Goal: Navigation & Orientation: Understand site structure

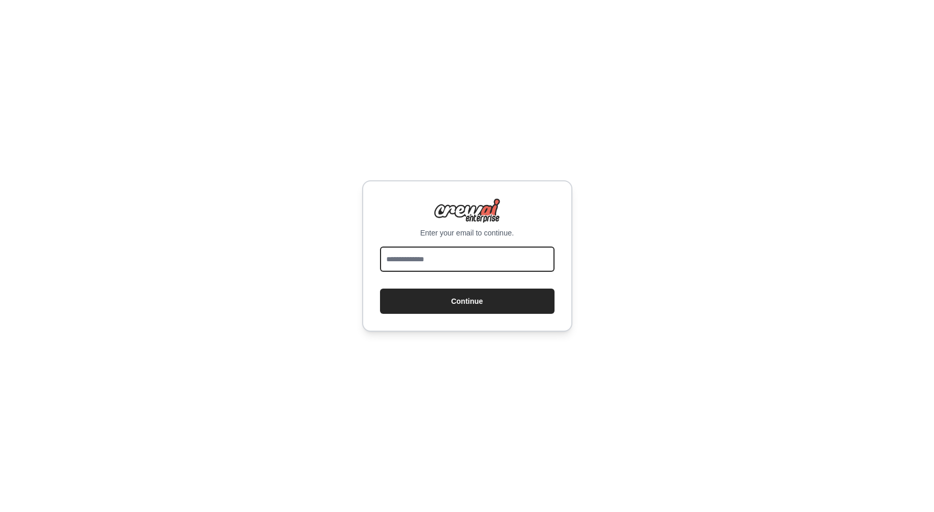
click at [437, 261] on input "email" at bounding box center [467, 259] width 175 height 25
type input "*"
type input "**********"
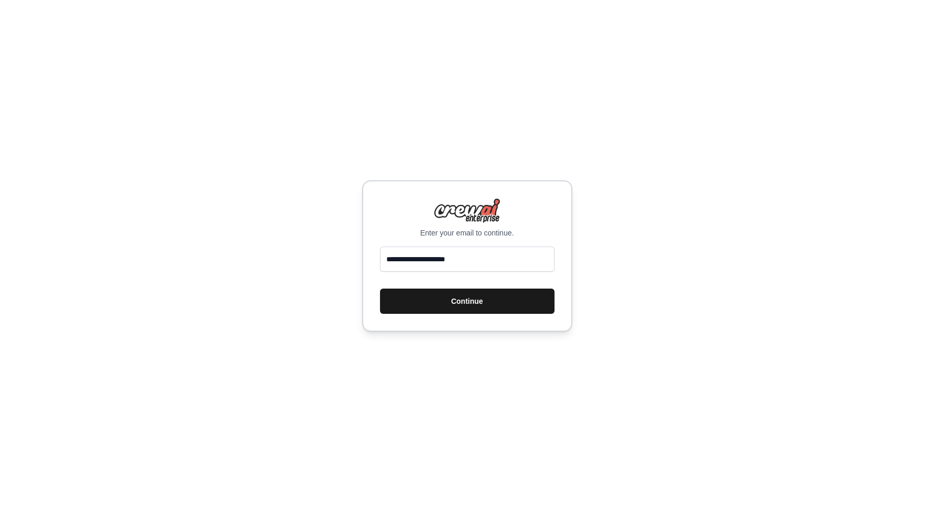
click at [472, 295] on button "Continue" at bounding box center [467, 301] width 175 height 25
click at [472, 300] on button "Continue" at bounding box center [467, 301] width 175 height 25
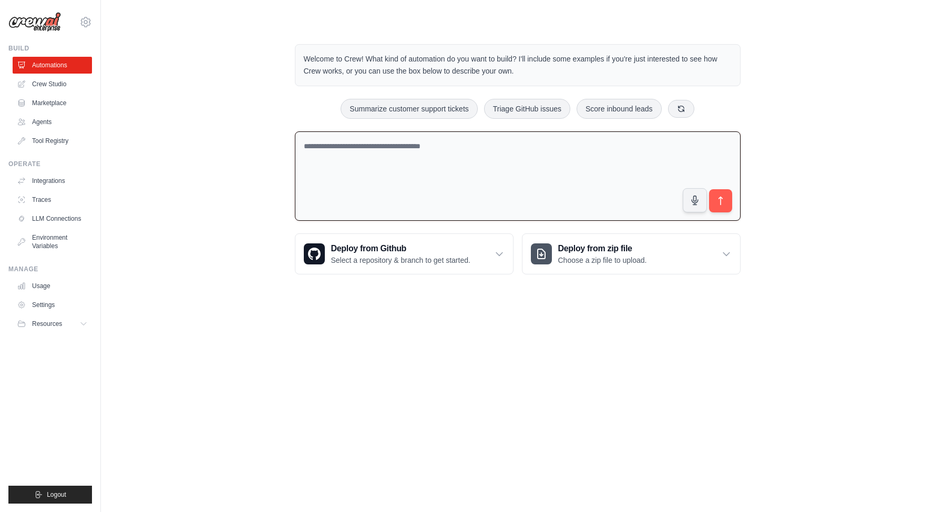
click at [510, 213] on textarea at bounding box center [518, 176] width 446 height 90
click at [50, 83] on link "Crew Studio" at bounding box center [53, 84] width 79 height 17
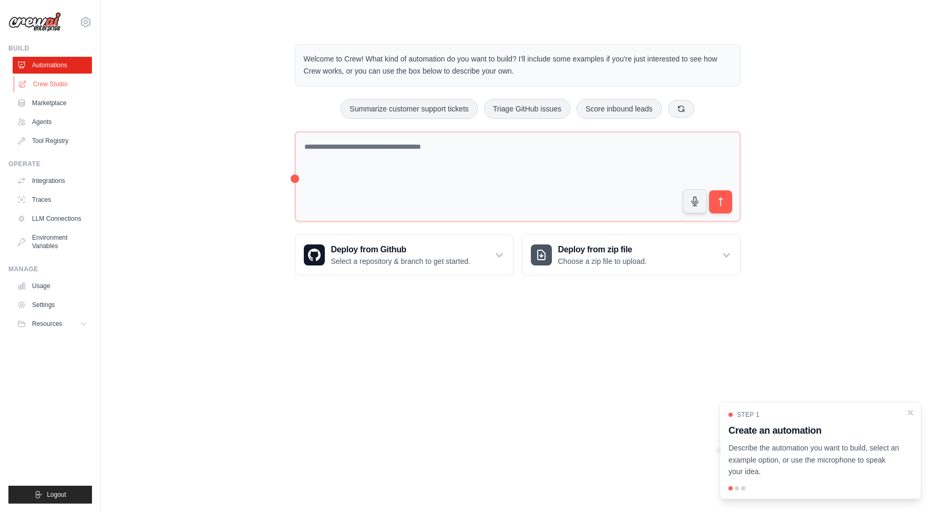
click at [40, 83] on link "Crew Studio" at bounding box center [53, 84] width 79 height 17
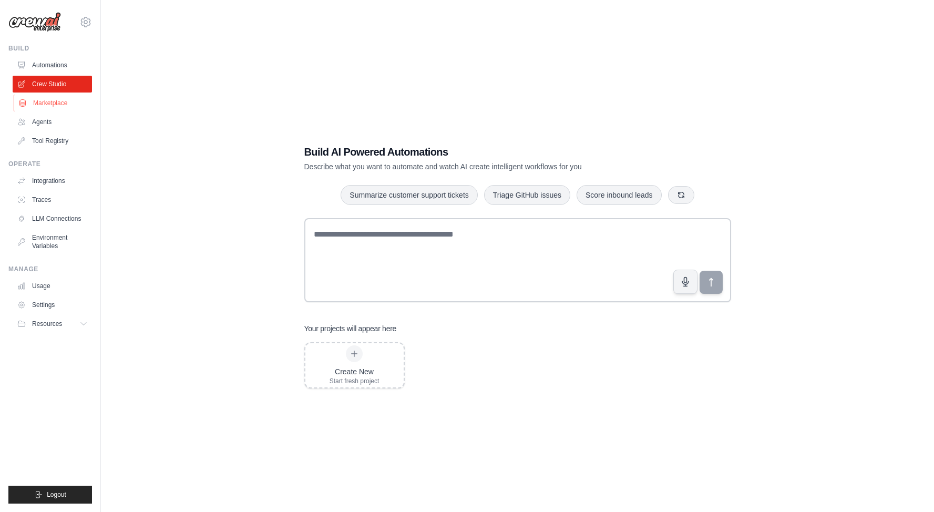
click at [53, 101] on link "Marketplace" at bounding box center [53, 103] width 79 height 17
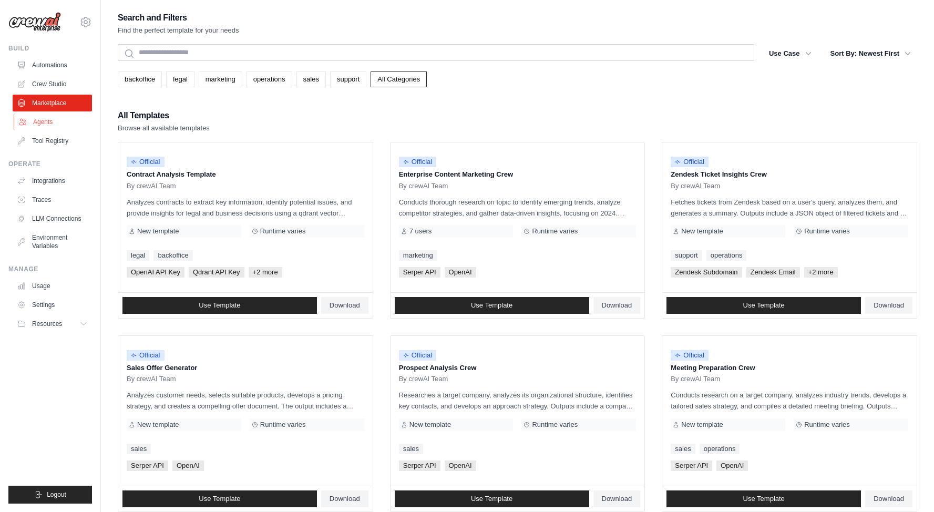
click at [52, 121] on link "Agents" at bounding box center [53, 122] width 79 height 17
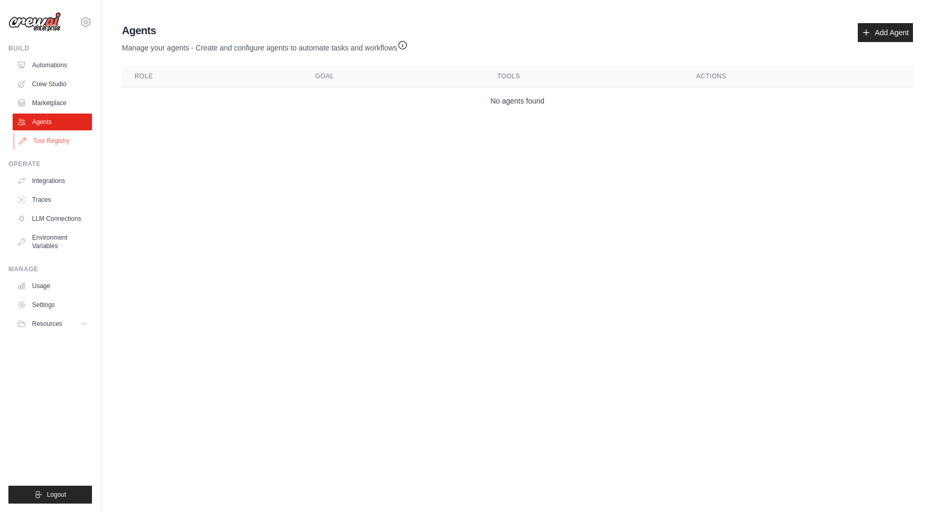
click at [50, 141] on link "Tool Registry" at bounding box center [53, 140] width 79 height 17
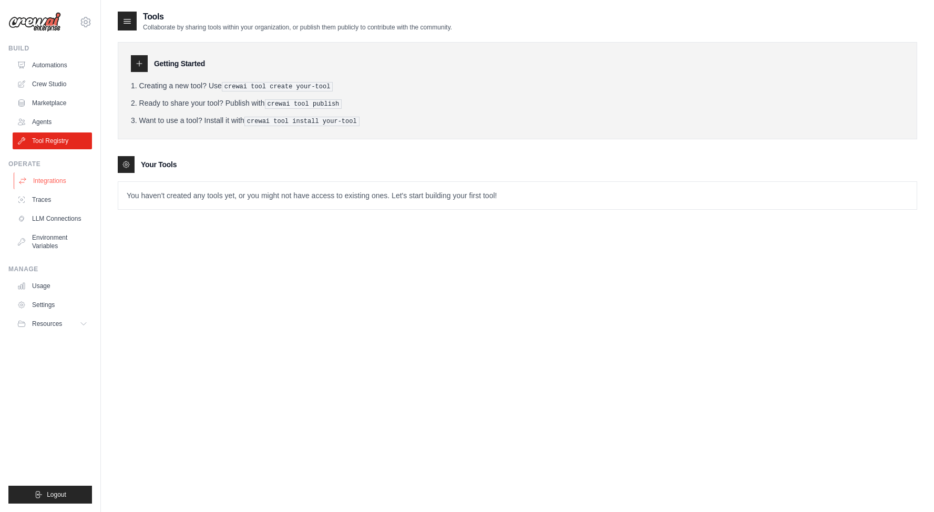
click at [55, 180] on link "Integrations" at bounding box center [53, 180] width 79 height 17
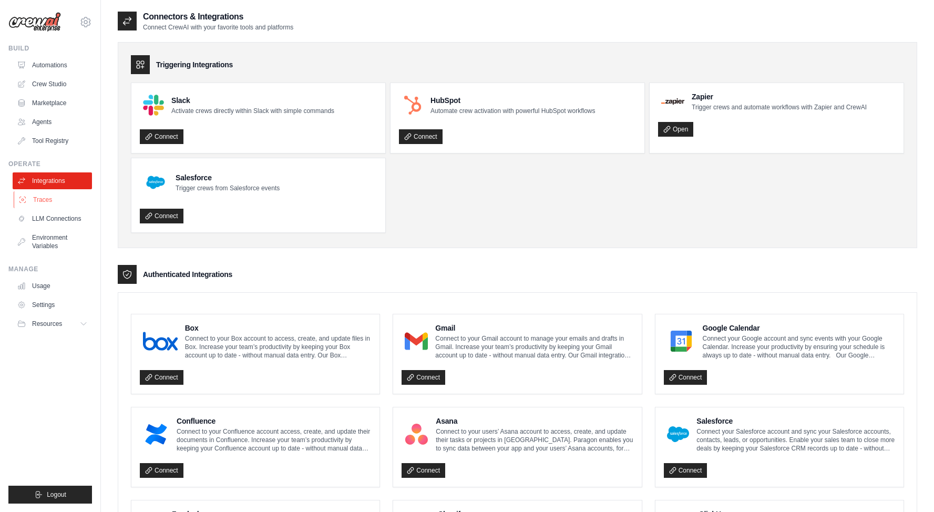
click at [49, 198] on link "Traces" at bounding box center [53, 199] width 79 height 17
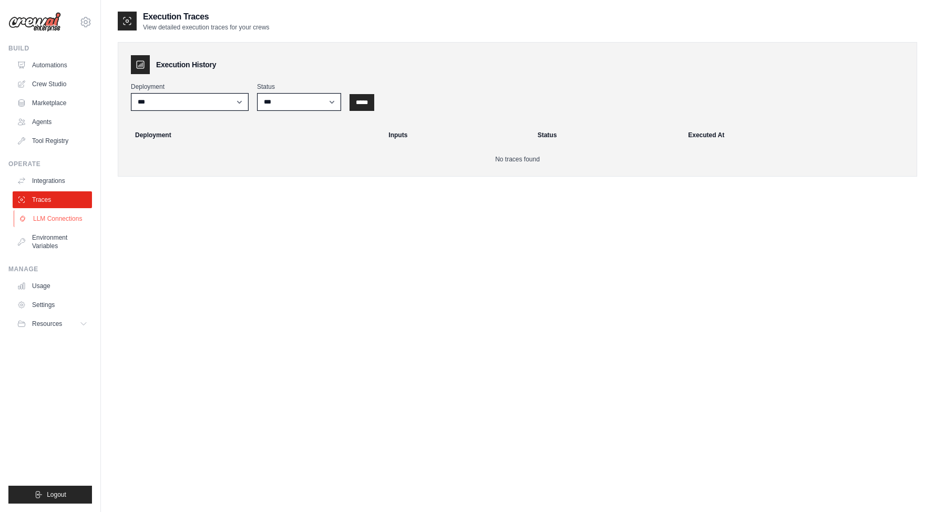
click at [49, 221] on link "LLM Connections" at bounding box center [53, 218] width 79 height 17
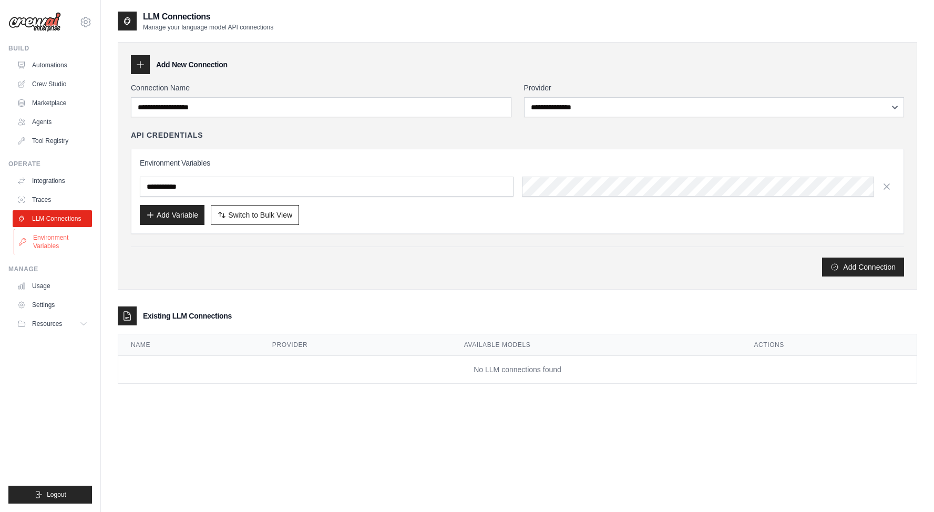
click at [64, 239] on link "Environment Variables" at bounding box center [53, 241] width 79 height 25
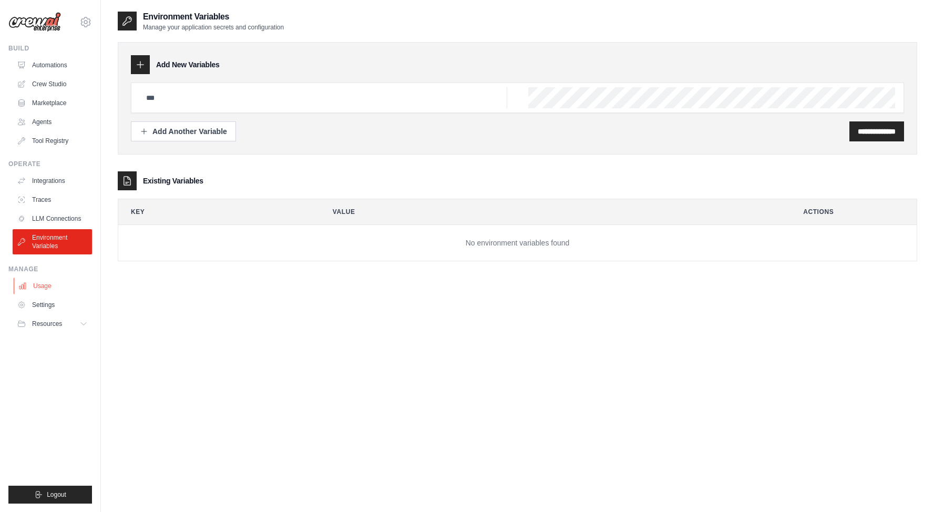
click at [58, 285] on link "Usage" at bounding box center [53, 286] width 79 height 17
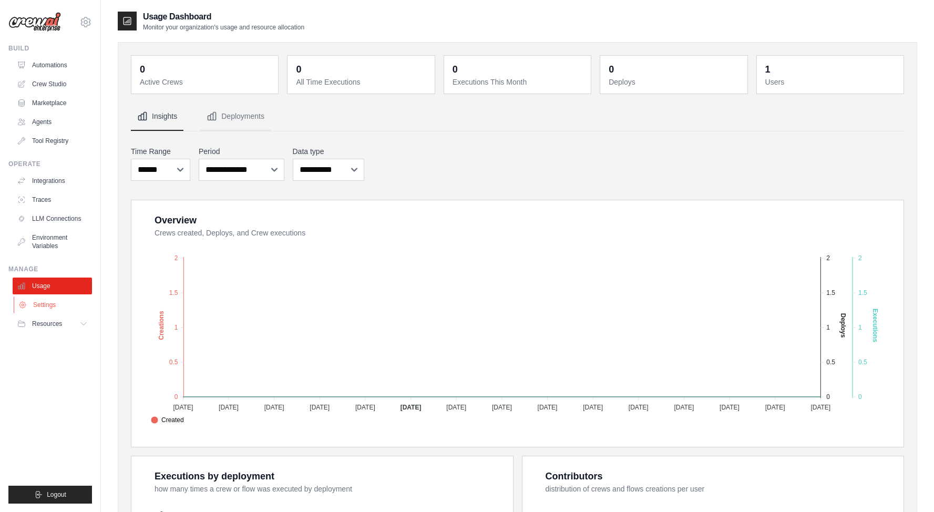
click at [64, 304] on link "Settings" at bounding box center [53, 304] width 79 height 17
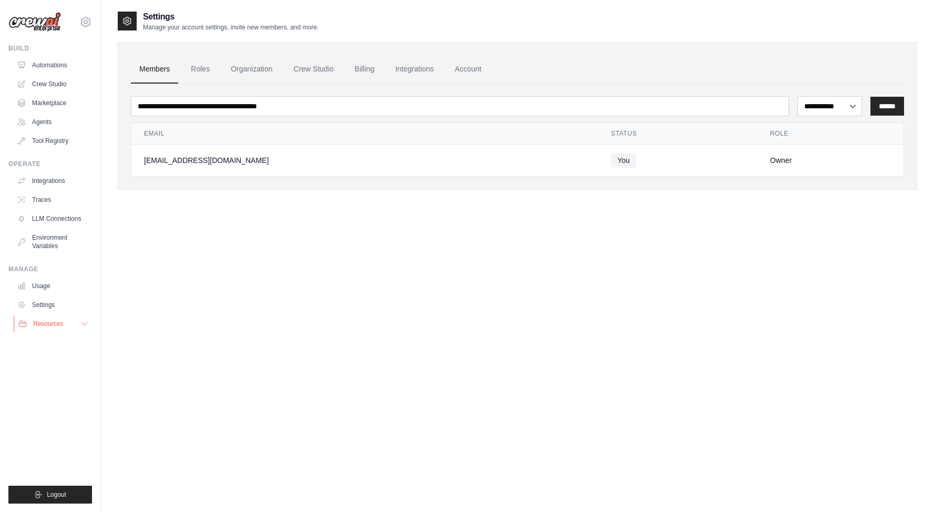
click at [66, 324] on button "Resources" at bounding box center [53, 323] width 79 height 17
